Goal: Book appointment/travel/reservation

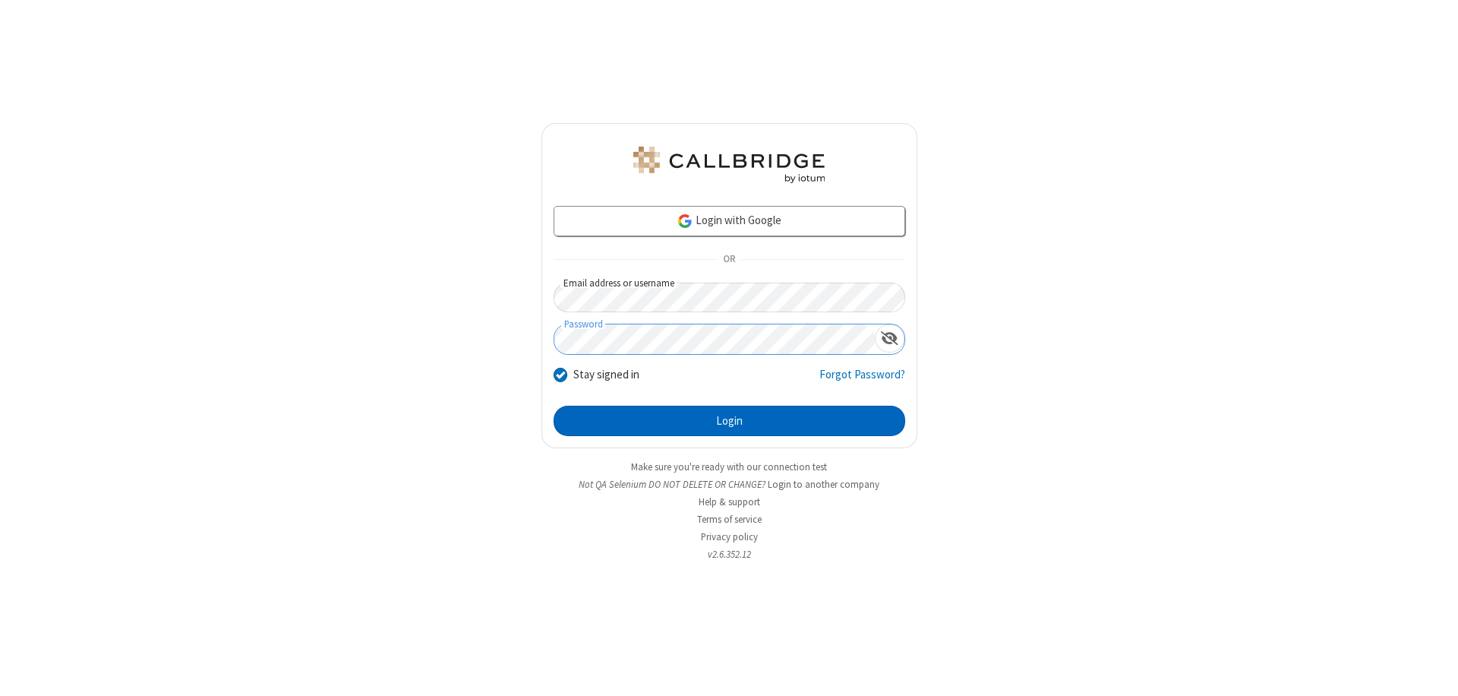
click at [729, 421] on button "Login" at bounding box center [730, 420] width 352 height 30
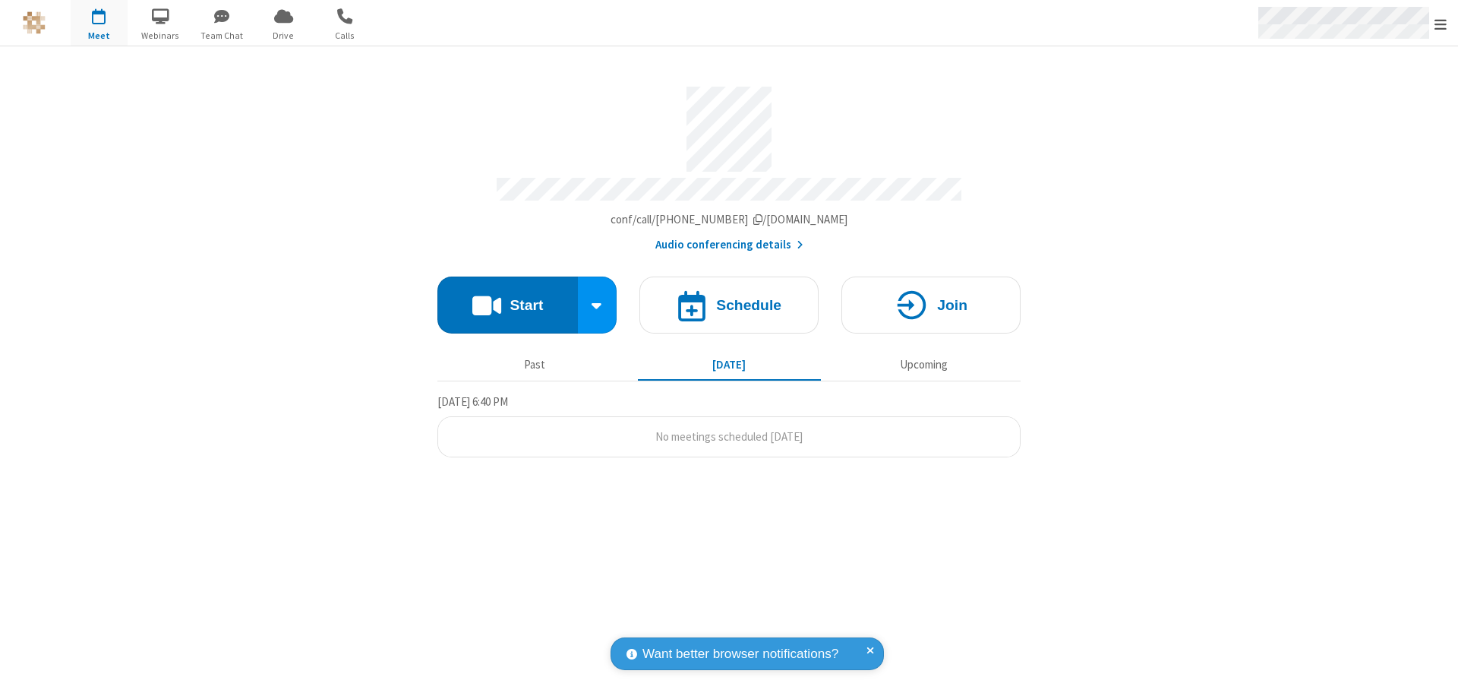
click at [1440, 24] on span "Open menu" at bounding box center [1440, 24] width 12 height 15
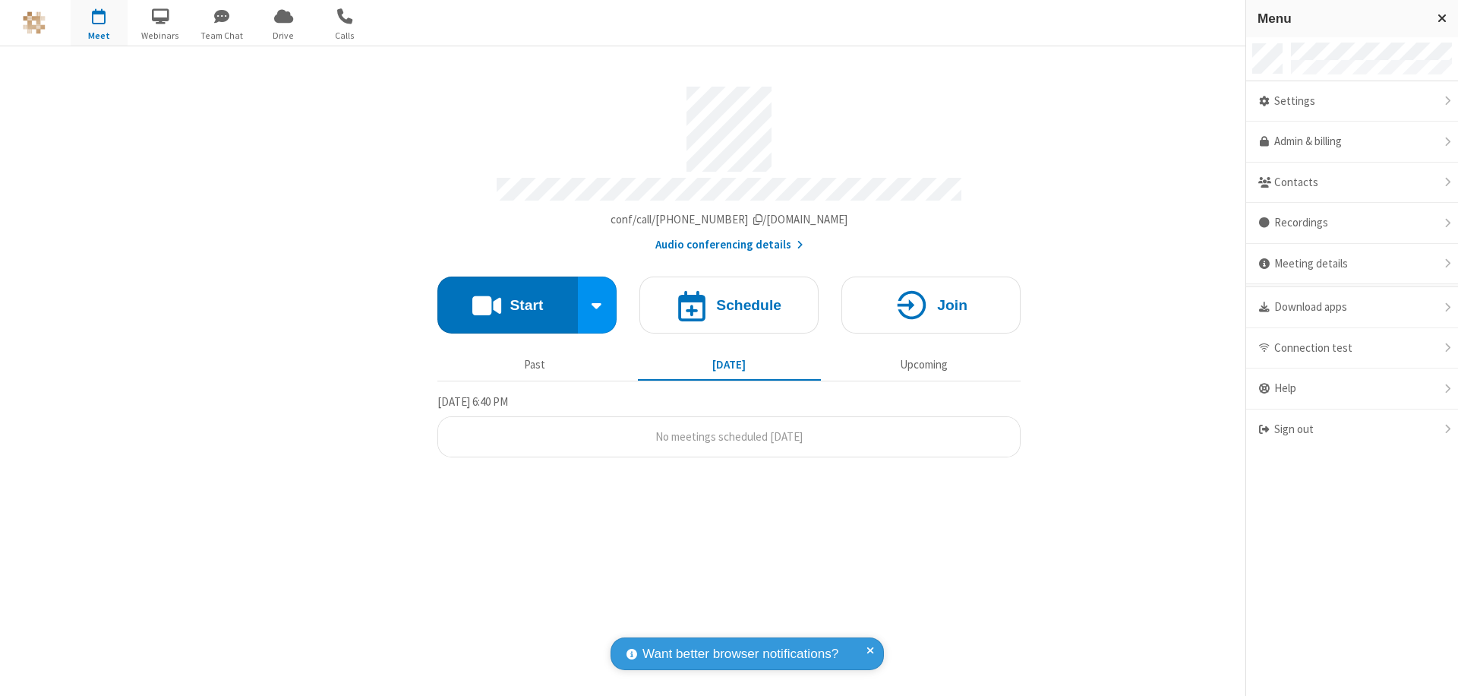
click at [99, 23] on span "button" at bounding box center [99, 16] width 57 height 26
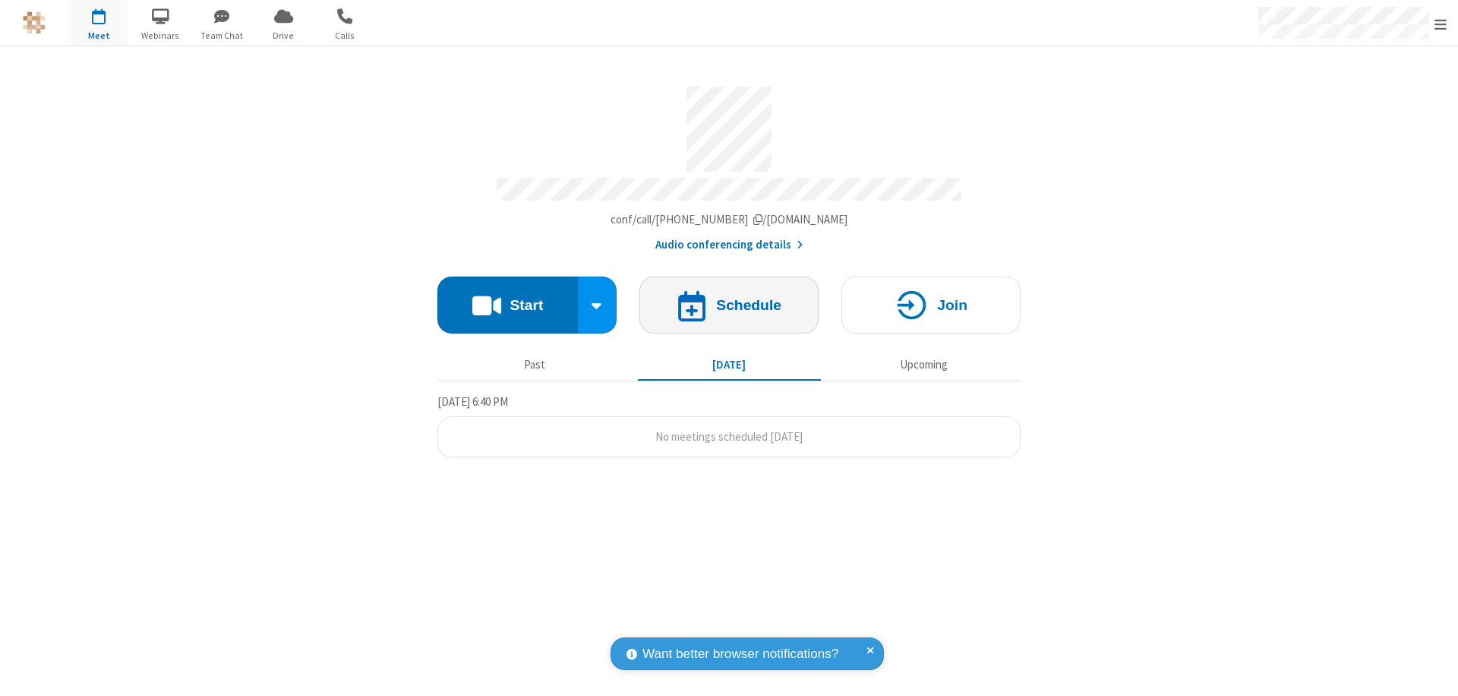
click at [729, 298] on h4 "Schedule" at bounding box center [748, 305] width 65 height 14
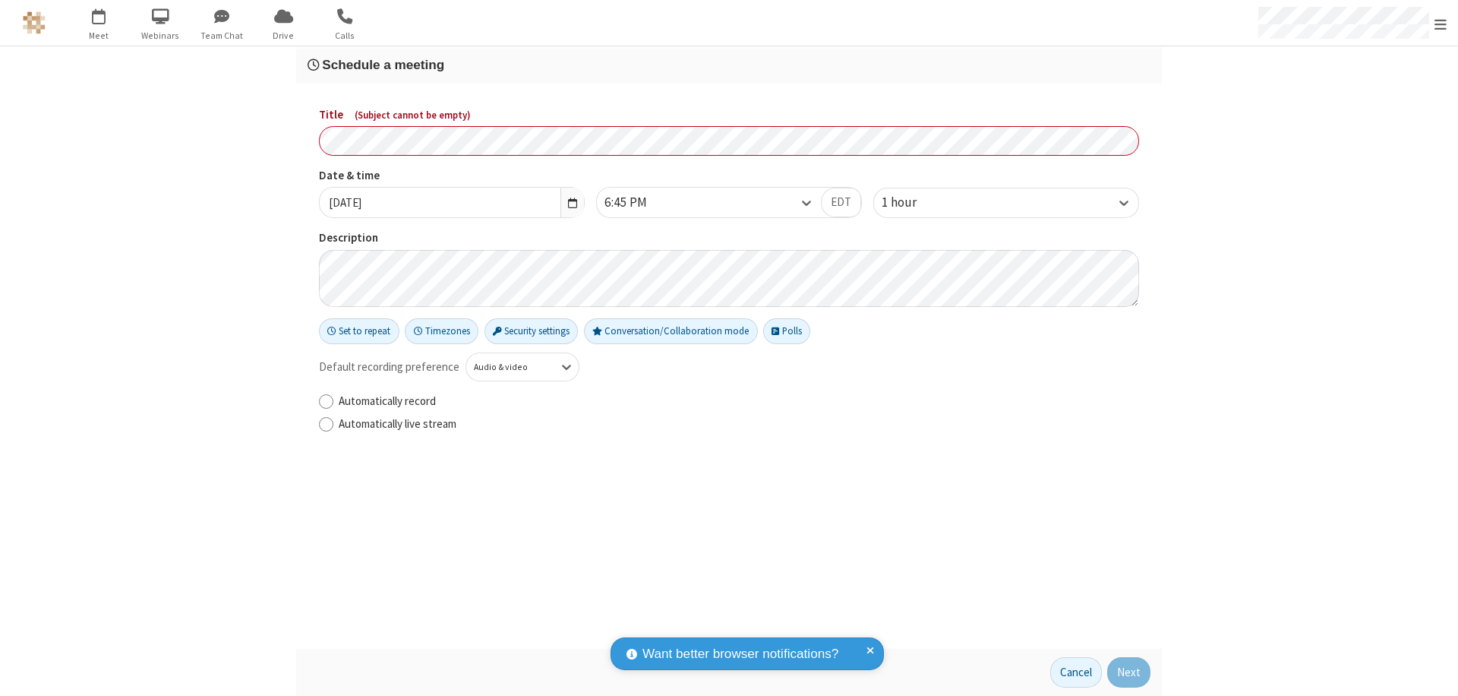
click at [729, 65] on h3 "Schedule a meeting" at bounding box center [729, 65] width 843 height 14
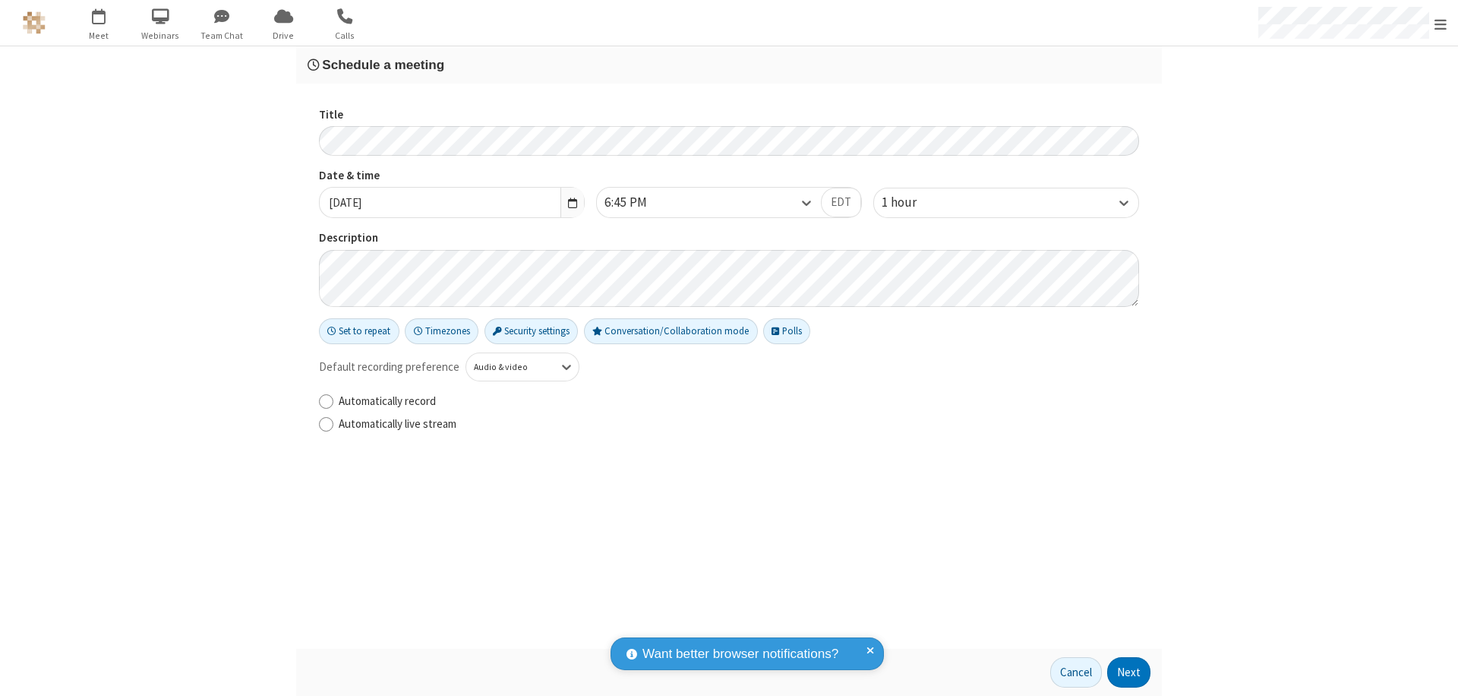
click at [1129, 672] on button "Next" at bounding box center [1128, 672] width 43 height 30
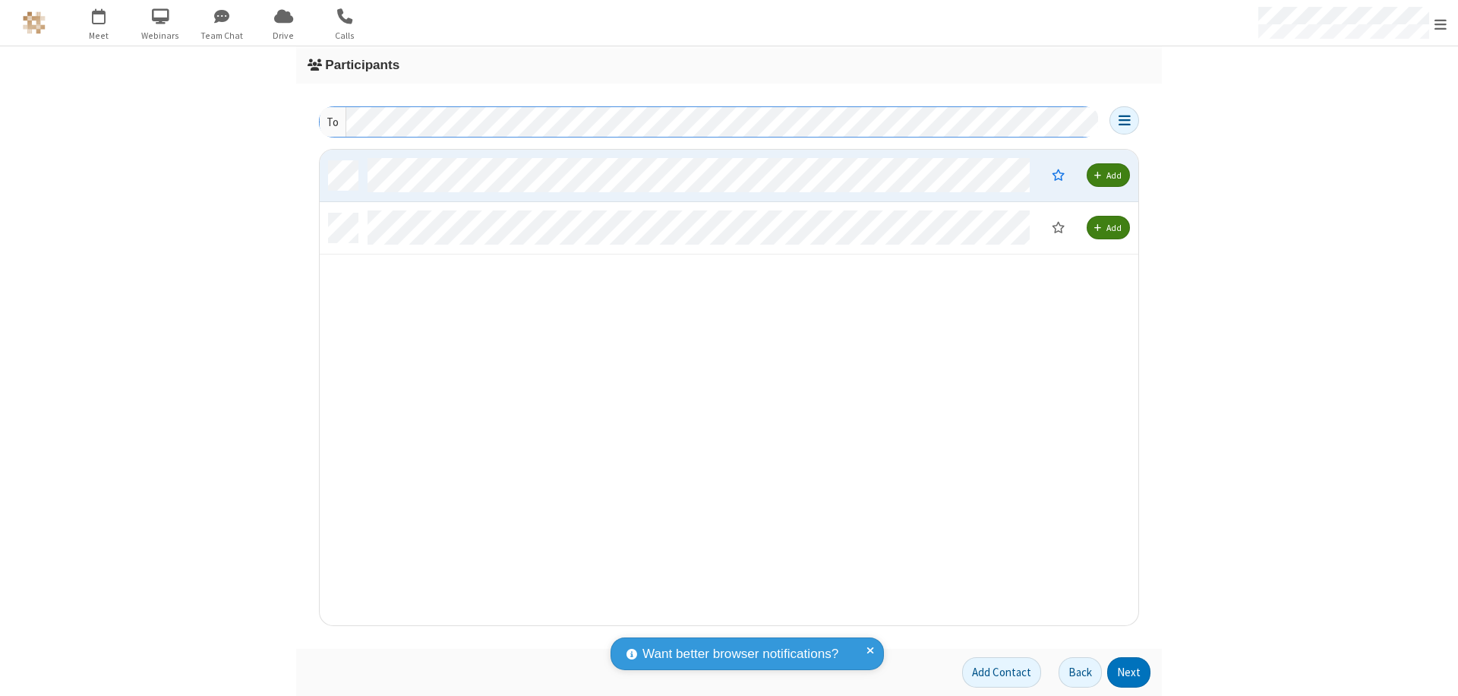
scroll to position [464, 807]
click at [1129, 672] on button "Next" at bounding box center [1128, 672] width 43 height 30
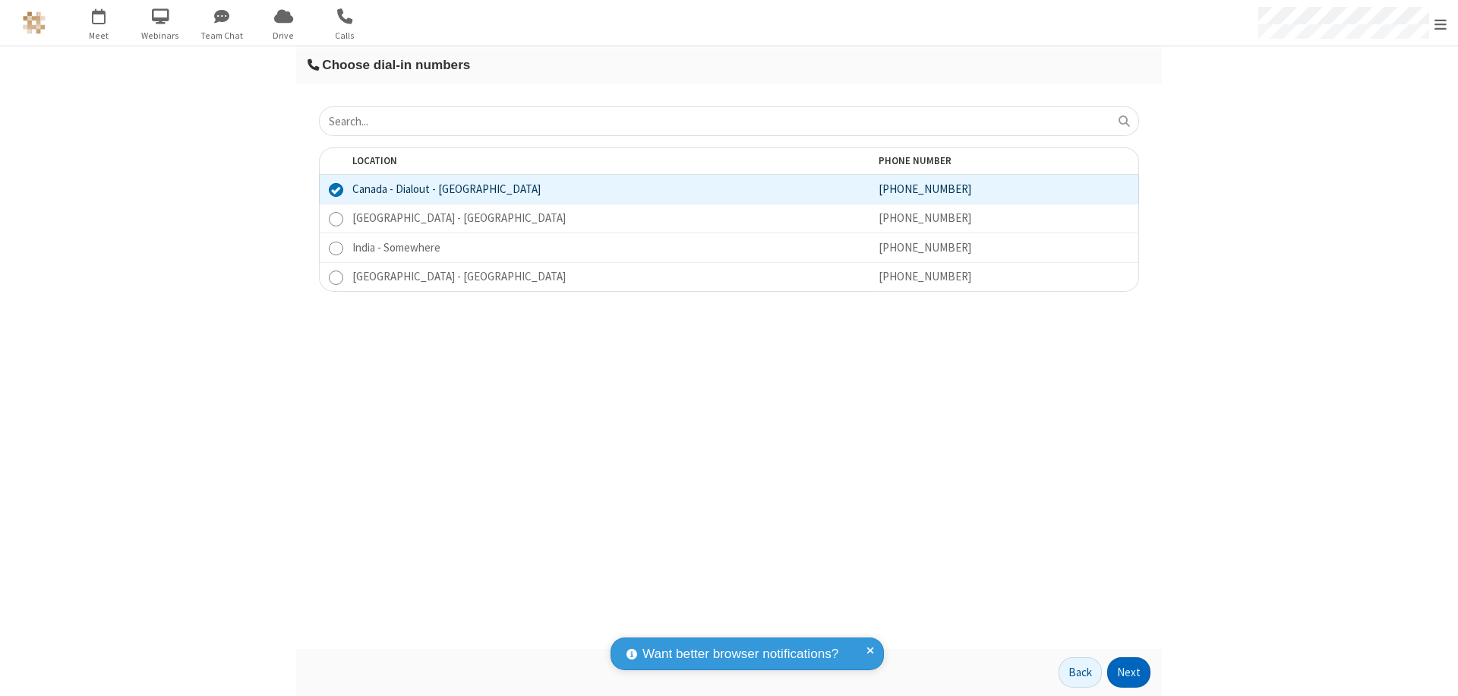
click at [1129, 672] on button "Next" at bounding box center [1128, 672] width 43 height 30
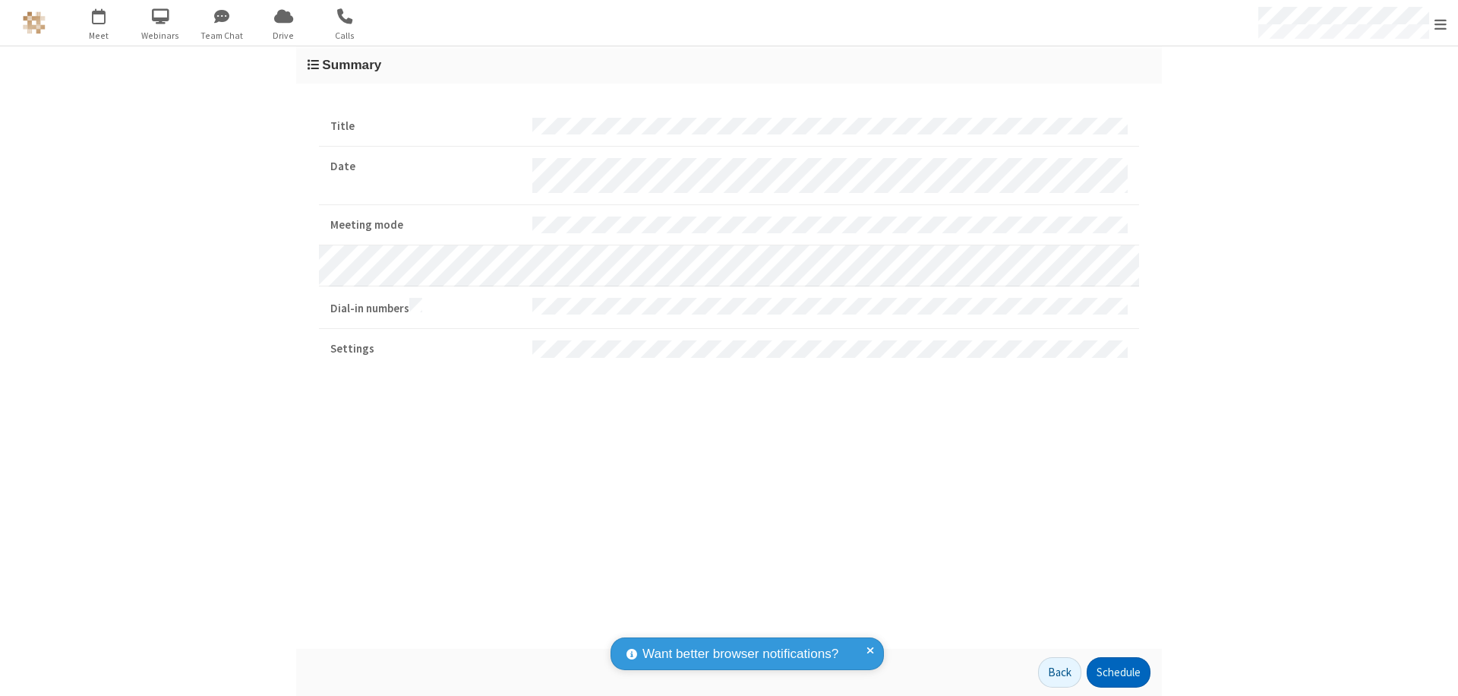
click at [1118, 672] on button "Schedule" at bounding box center [1119, 672] width 64 height 30
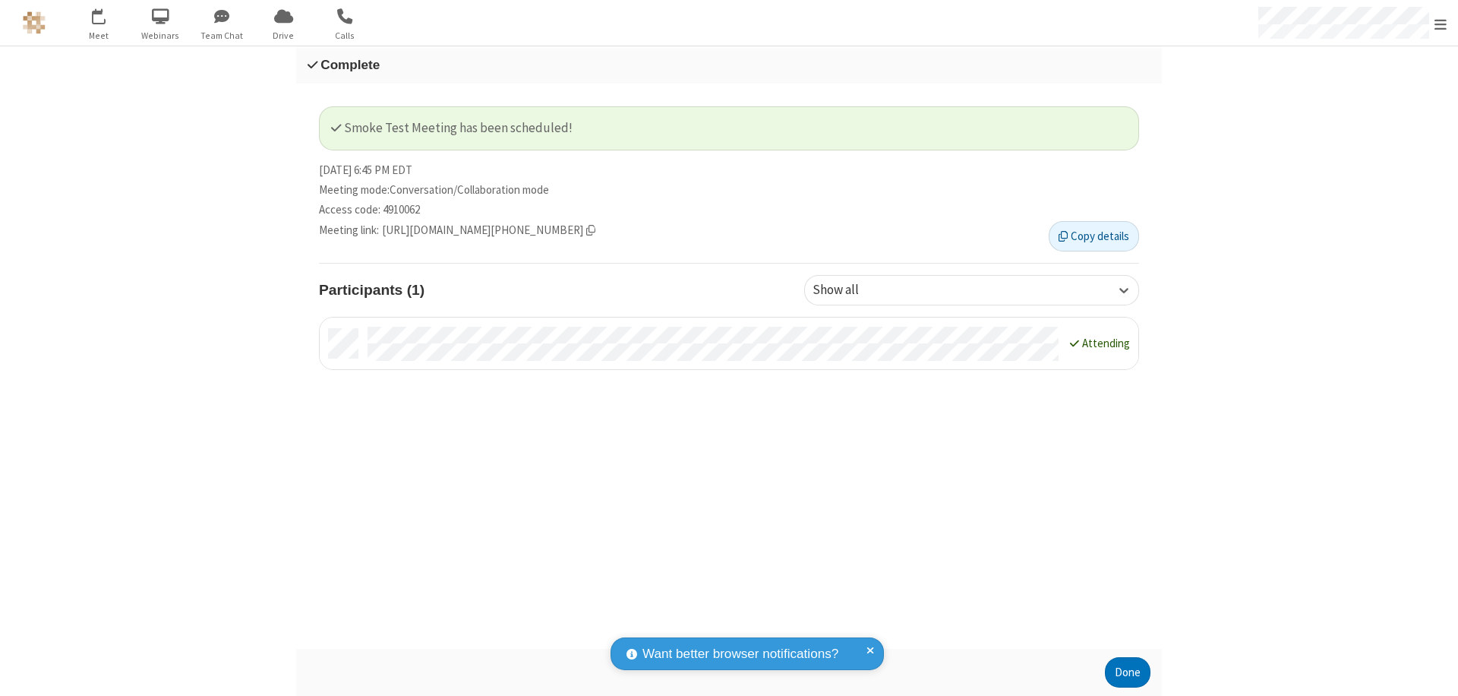
click at [1128, 672] on button "Done" at bounding box center [1128, 672] width 46 height 30
